Goal: Task Accomplishment & Management: Use online tool/utility

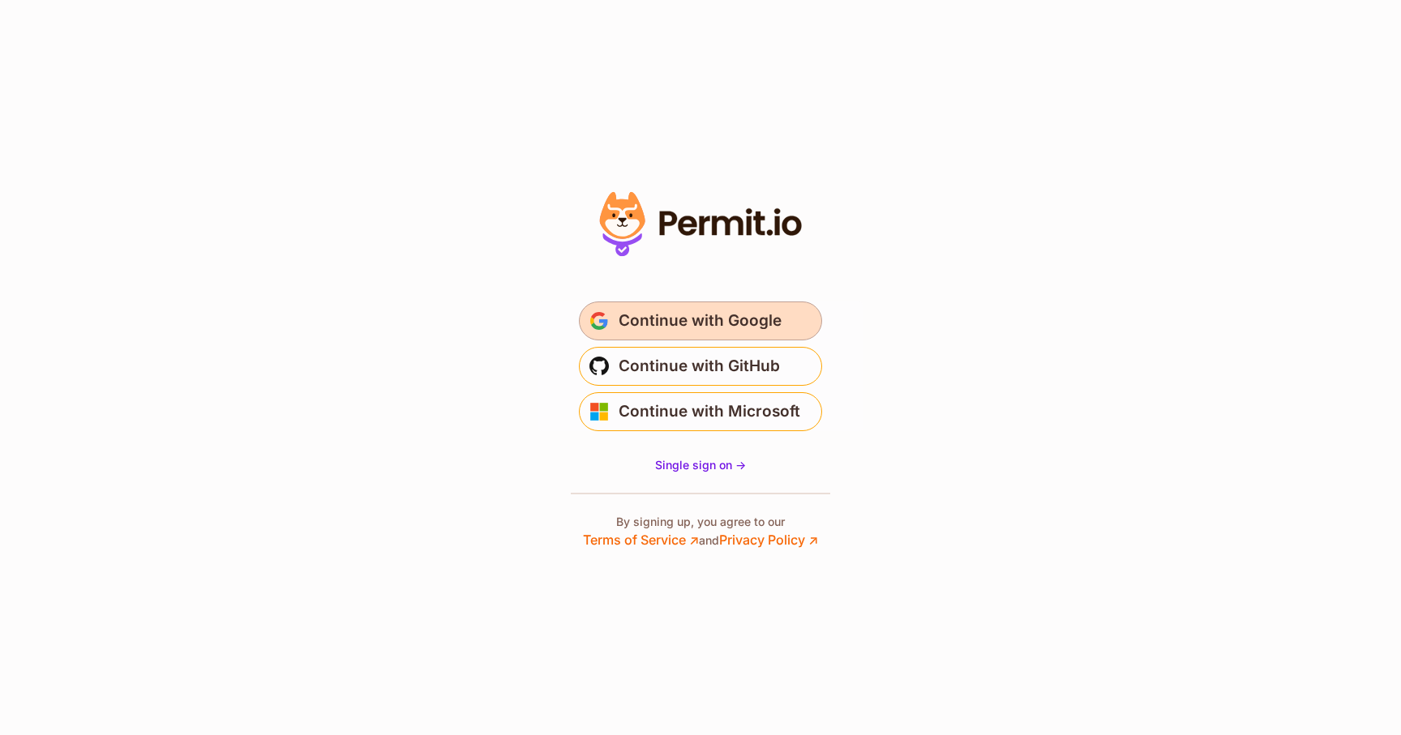
click at [689, 323] on span "Continue with Google" at bounding box center [699, 321] width 163 height 26
